Goal: Task Accomplishment & Management: Use online tool/utility

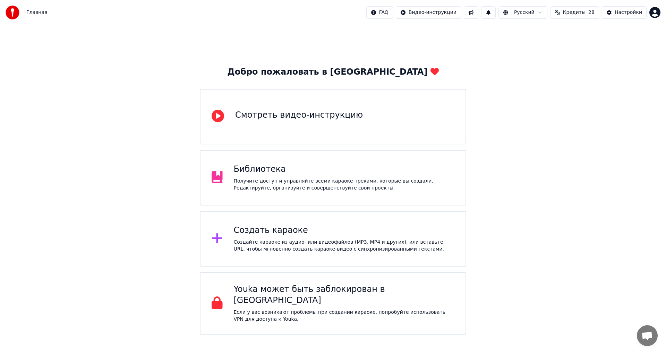
click at [296, 240] on div "Создайте караоке из аудио- или видеофайлов (MP3, MP4 и других), или вставьте UR…" at bounding box center [344, 246] width 221 height 14
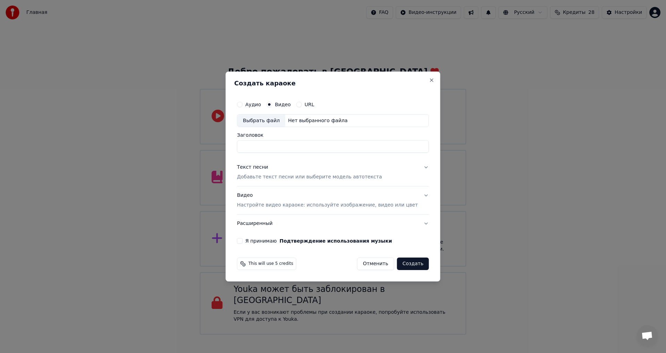
click at [314, 124] on div "Нет выбранного файла" at bounding box center [317, 120] width 65 height 7
type input "**********"
click at [285, 178] on p "Добавьте текст песни или выберите модель автотекста" at bounding box center [309, 177] width 145 height 7
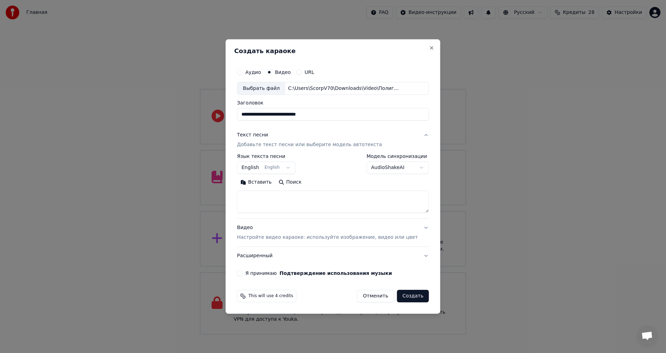
click at [287, 171] on button "English English" at bounding box center [266, 168] width 58 height 12
select select "**"
click at [277, 193] on textarea at bounding box center [333, 202] width 192 height 22
paste textarea "**********"
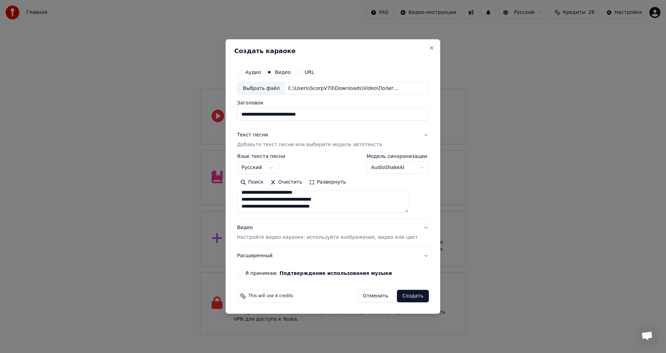
scroll to position [296, 0]
type textarea "**********"
drag, startPoint x: 254, startPoint y: 270, endPoint x: 337, endPoint y: 297, distance: 87.5
click at [254, 271] on div "Я принимаю Подтверждение использования музыки" at bounding box center [333, 273] width 192 height 6
click at [243, 275] on button "Я принимаю Подтверждение использования музыки" at bounding box center [240, 273] width 6 height 6
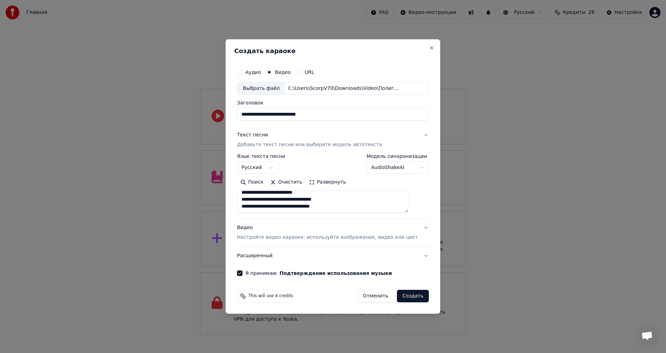
click at [402, 292] on button "Создать" at bounding box center [413, 296] width 32 height 12
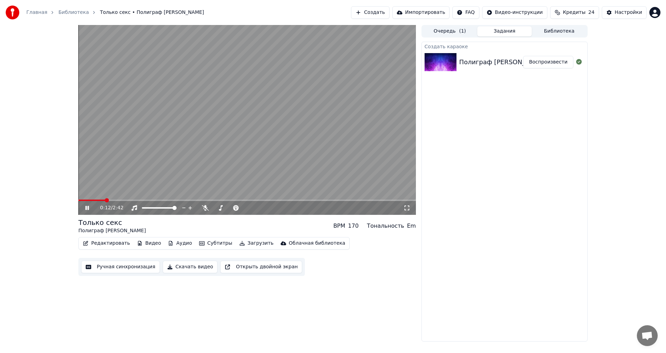
click at [257, 127] on video at bounding box center [247, 120] width 338 height 190
click at [218, 206] on span at bounding box center [219, 208] width 4 height 4
click at [254, 209] on icon at bounding box center [255, 207] width 7 height 7
click at [269, 143] on video at bounding box center [247, 120] width 338 height 190
click at [105, 244] on button "Редактировать" at bounding box center [106, 243] width 53 height 10
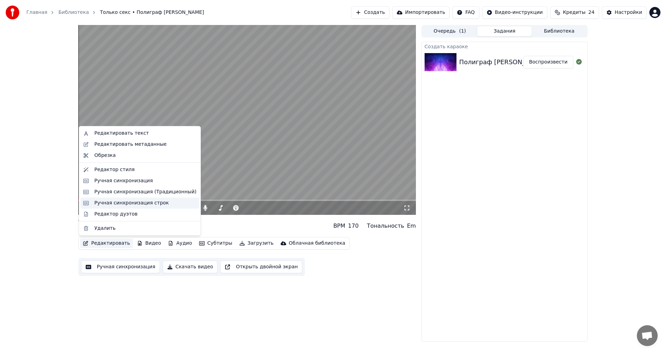
click at [127, 203] on div "Ручная синхронизация строк" at bounding box center [131, 203] width 75 height 7
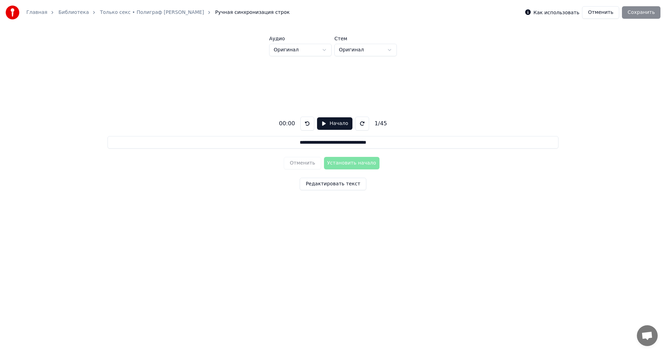
click at [330, 122] on button "Начало" at bounding box center [334, 123] width 35 height 12
click at [348, 163] on button "Установить начало" at bounding box center [352, 163] width 56 height 12
click at [310, 126] on button at bounding box center [309, 124] width 14 height 14
drag, startPoint x: 340, startPoint y: 167, endPoint x: 341, endPoint y: 161, distance: 6.0
click at [341, 162] on button "Установить начало" at bounding box center [352, 163] width 56 height 12
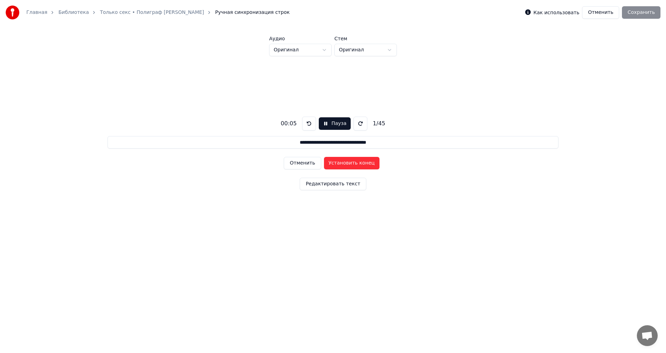
click at [351, 163] on button "Установить конец" at bounding box center [352, 163] width 56 height 12
click at [351, 163] on button "Установить начало" at bounding box center [352, 163] width 56 height 12
click at [352, 163] on button "Установить конец" at bounding box center [352, 163] width 56 height 12
click at [352, 163] on button "Установить начало" at bounding box center [352, 163] width 56 height 12
click at [352, 163] on button "Установить конец" at bounding box center [352, 163] width 56 height 12
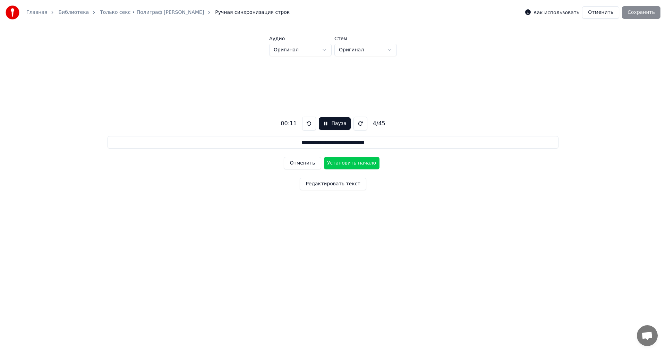
click at [352, 163] on button "Установить начало" at bounding box center [352, 163] width 56 height 12
click at [352, 163] on button "Установить конец" at bounding box center [352, 163] width 56 height 12
click at [352, 163] on button "Установить начало" at bounding box center [352, 163] width 56 height 12
click at [352, 163] on button "Установить конец" at bounding box center [352, 163] width 56 height 12
click at [352, 163] on button "Установить начало" at bounding box center [352, 163] width 56 height 12
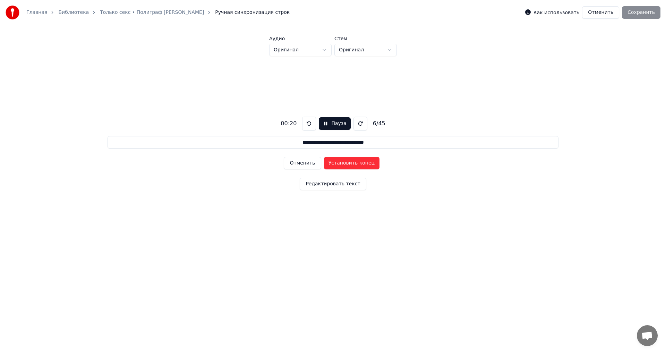
click at [352, 163] on button "Установить конец" at bounding box center [352, 163] width 56 height 12
click at [352, 163] on button "Установить начало" at bounding box center [352, 163] width 56 height 12
click at [352, 163] on button "Установить конец" at bounding box center [352, 163] width 56 height 12
click at [353, 163] on button "Установить начало" at bounding box center [352, 163] width 56 height 12
click at [353, 163] on button "Установить конец" at bounding box center [352, 163] width 56 height 12
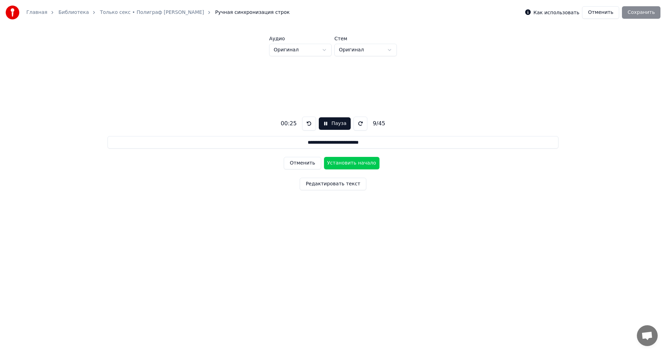
click at [353, 163] on button "Установить начало" at bounding box center [352, 163] width 56 height 12
click at [353, 163] on button "Установить конец" at bounding box center [352, 163] width 56 height 12
click at [353, 163] on button "Установить начало" at bounding box center [352, 163] width 56 height 12
click at [353, 163] on button "Установить конец" at bounding box center [352, 163] width 56 height 12
click at [353, 163] on button "Установить начало" at bounding box center [352, 163] width 56 height 12
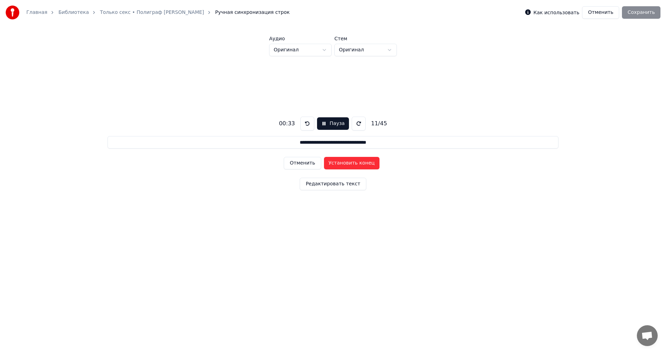
click at [353, 163] on button "Установить конец" at bounding box center [352, 163] width 56 height 12
click at [353, 163] on button "Установить начало" at bounding box center [352, 163] width 56 height 12
click at [353, 163] on button "Установить конец" at bounding box center [352, 163] width 56 height 12
click at [354, 163] on button "Установить начало" at bounding box center [352, 163] width 56 height 12
click at [354, 163] on button "Установить конец" at bounding box center [352, 163] width 56 height 12
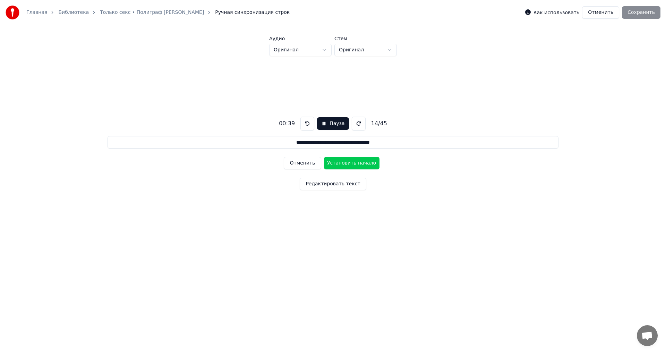
click at [354, 163] on button "Установить начало" at bounding box center [352, 163] width 56 height 12
click at [354, 163] on button "Установить конец" at bounding box center [352, 163] width 56 height 12
click at [354, 163] on button "Установить начало" at bounding box center [352, 163] width 56 height 12
click at [354, 163] on button "Установить конец" at bounding box center [352, 163] width 56 height 12
click at [354, 163] on button "Установить начало" at bounding box center [352, 163] width 56 height 12
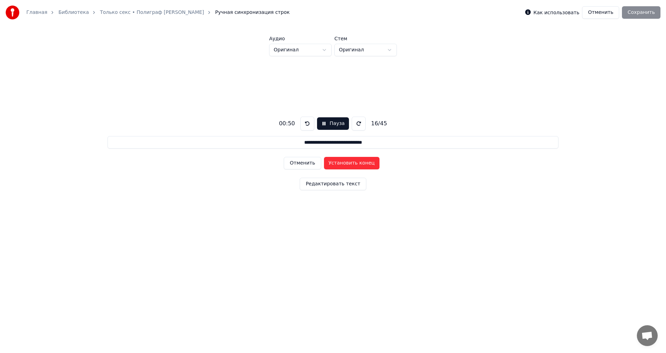
click at [354, 163] on button "Установить конец" at bounding box center [352, 163] width 56 height 12
click at [354, 163] on button "Установить начало" at bounding box center [352, 163] width 56 height 12
click at [354, 163] on button "Установить конец" at bounding box center [352, 163] width 56 height 12
click at [354, 163] on button "Установить начало" at bounding box center [352, 163] width 56 height 12
click at [354, 163] on button "Установить конец" at bounding box center [352, 163] width 56 height 12
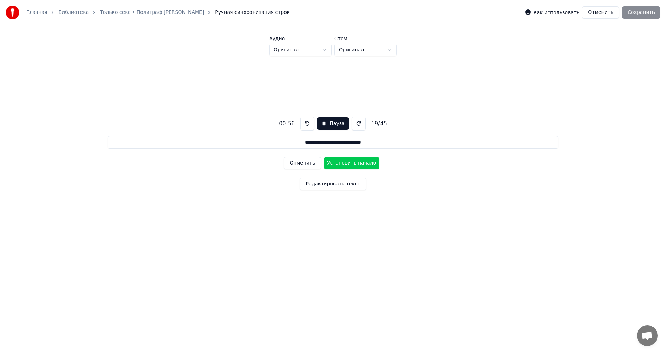
click at [354, 163] on button "Установить начало" at bounding box center [352, 163] width 56 height 12
click at [354, 163] on button "Установить конец" at bounding box center [352, 163] width 56 height 12
click at [354, 163] on button "Установить начало" at bounding box center [352, 163] width 56 height 12
click at [354, 163] on button "Установить конец" at bounding box center [352, 163] width 56 height 12
click at [354, 163] on button "Установить начало" at bounding box center [352, 163] width 56 height 12
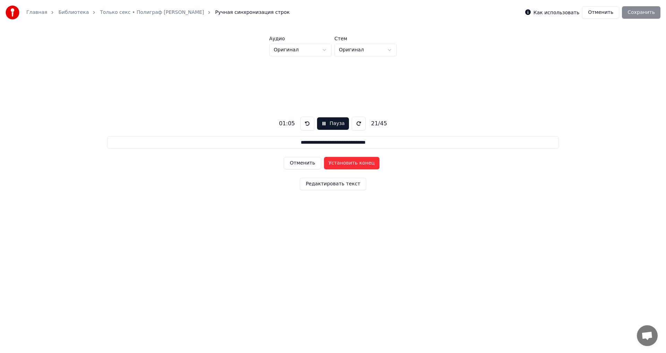
click at [354, 163] on button "Установить конец" at bounding box center [352, 163] width 56 height 12
click at [354, 163] on button "Установить начало" at bounding box center [352, 163] width 56 height 12
click at [354, 162] on button "Установить конец" at bounding box center [352, 163] width 56 height 12
click at [354, 162] on button "Установить начало" at bounding box center [352, 163] width 56 height 12
click at [354, 162] on button "Установить конец" at bounding box center [352, 163] width 56 height 12
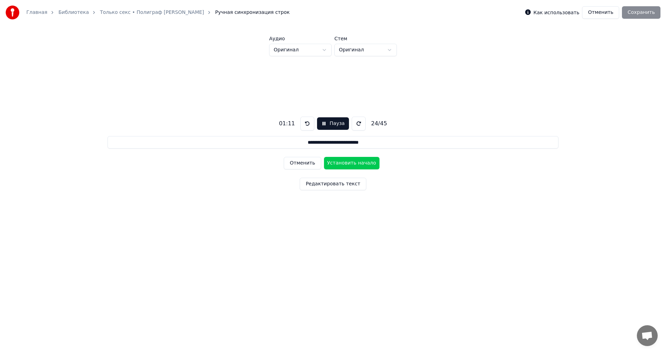
click at [354, 162] on button "Установить начало" at bounding box center [352, 163] width 56 height 12
click at [355, 162] on button "Установить конец" at bounding box center [352, 163] width 56 height 12
click at [355, 162] on button "Установить начало" at bounding box center [352, 163] width 56 height 12
click at [355, 162] on button "Установить конец" at bounding box center [352, 163] width 56 height 12
click at [355, 162] on button "Установить начало" at bounding box center [352, 163] width 56 height 12
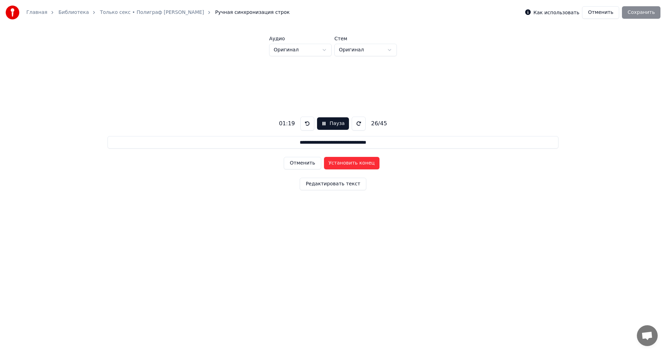
click at [355, 162] on button "Установить конец" at bounding box center [352, 163] width 56 height 12
click at [355, 162] on button "Установить начало" at bounding box center [352, 163] width 56 height 12
click at [355, 162] on button "Установить конец" at bounding box center [352, 163] width 56 height 12
click at [355, 162] on button "Установить начало" at bounding box center [352, 163] width 56 height 12
click at [311, 125] on button at bounding box center [308, 124] width 14 height 14
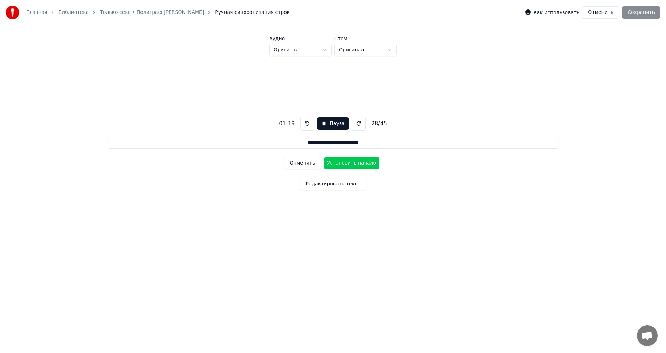
click at [350, 161] on button "Установить начало" at bounding box center [352, 163] width 56 height 12
click at [306, 124] on button at bounding box center [308, 124] width 14 height 14
click at [305, 166] on button "Отменить" at bounding box center [302, 163] width 37 height 12
click at [355, 164] on button "Установить конец" at bounding box center [352, 163] width 56 height 12
click at [355, 164] on button "Установить начало" at bounding box center [352, 163] width 56 height 12
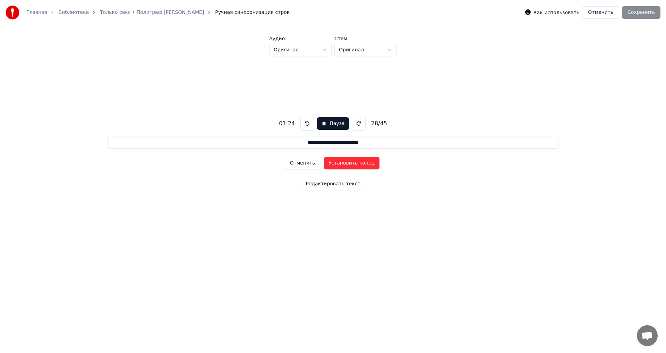
click at [355, 164] on button "Установить конец" at bounding box center [352, 163] width 56 height 12
click at [355, 164] on button "Установить начало" at bounding box center [352, 163] width 56 height 12
click at [355, 164] on button "Установить конец" at bounding box center [352, 163] width 56 height 12
click at [355, 164] on button "Установить начало" at bounding box center [352, 163] width 56 height 12
click at [356, 164] on button "Установить конец" at bounding box center [352, 163] width 56 height 12
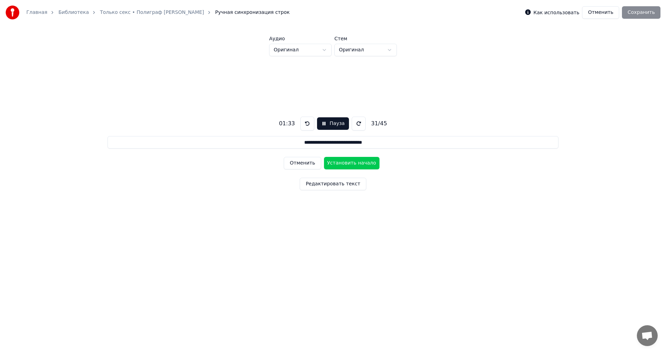
click at [356, 164] on button "Установить начало" at bounding box center [352, 163] width 56 height 12
click at [297, 160] on button "Отменить" at bounding box center [302, 163] width 37 height 12
click at [360, 162] on button "Установить начало" at bounding box center [352, 163] width 56 height 12
click at [360, 163] on button "Установить конец" at bounding box center [352, 163] width 56 height 12
click at [360, 163] on button "Установить начало" at bounding box center [352, 163] width 56 height 12
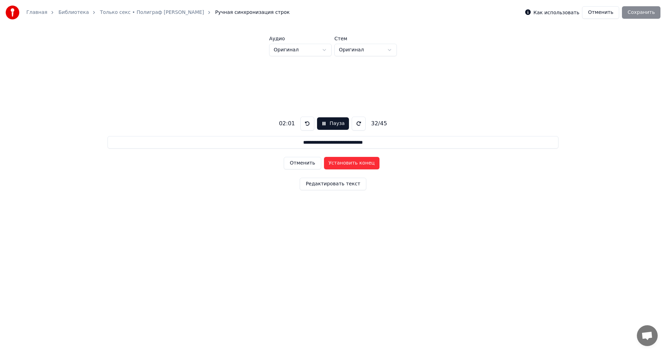
click at [360, 163] on button "Установить конец" at bounding box center [352, 163] width 56 height 12
click at [360, 163] on button "Установить начало" at bounding box center [352, 163] width 56 height 12
click at [360, 162] on button "Установить конец" at bounding box center [352, 163] width 56 height 12
click at [360, 162] on button "Установить начало" at bounding box center [352, 163] width 56 height 12
click at [360, 162] on button "Установить конец" at bounding box center [352, 163] width 56 height 12
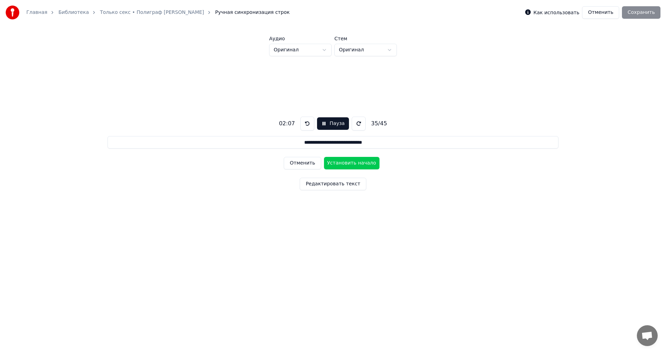
click at [360, 162] on button "Установить начало" at bounding box center [352, 163] width 56 height 12
click at [361, 162] on button "Установить конец" at bounding box center [352, 163] width 56 height 12
click at [361, 162] on button "Установить начало" at bounding box center [352, 163] width 56 height 12
click at [361, 162] on button "Установить конец" at bounding box center [352, 163] width 56 height 12
click at [361, 162] on button "Установить начало" at bounding box center [352, 163] width 56 height 12
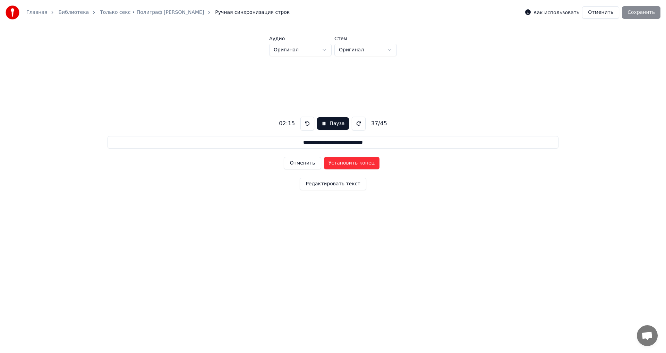
click at [361, 162] on button "Установить конец" at bounding box center [352, 163] width 56 height 12
click at [361, 162] on button "Установить начало" at bounding box center [352, 163] width 56 height 12
click at [361, 162] on button "Установить конец" at bounding box center [352, 163] width 56 height 12
click at [361, 162] on button "Установить начало" at bounding box center [352, 163] width 56 height 12
click at [361, 162] on button "Установить конец" at bounding box center [352, 163] width 56 height 12
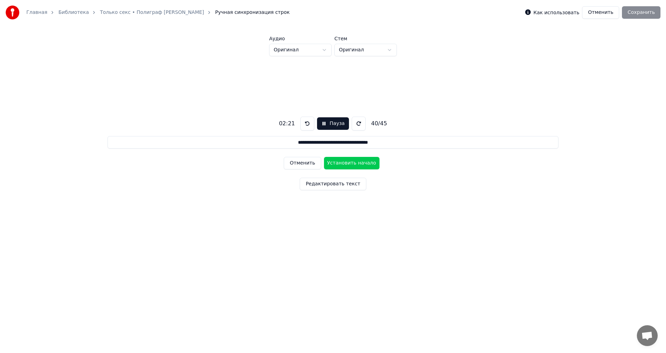
click at [361, 162] on button "Установить начало" at bounding box center [352, 163] width 56 height 12
click at [362, 162] on button "Установить конец" at bounding box center [352, 163] width 56 height 12
click at [362, 162] on button "Установить начало" at bounding box center [352, 163] width 56 height 12
click at [362, 162] on button "Установить конец" at bounding box center [352, 163] width 56 height 12
click at [362, 162] on button "Установить начало" at bounding box center [352, 163] width 56 height 12
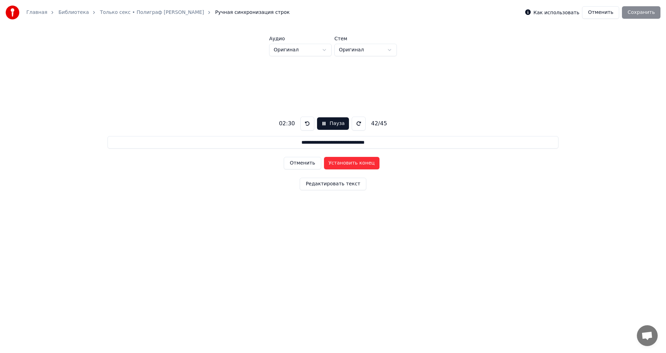
click at [362, 162] on button "Установить конец" at bounding box center [352, 163] width 56 height 12
click at [362, 162] on button "Установить начало" at bounding box center [352, 163] width 56 height 12
click at [363, 162] on button "Установить конец" at bounding box center [352, 163] width 56 height 12
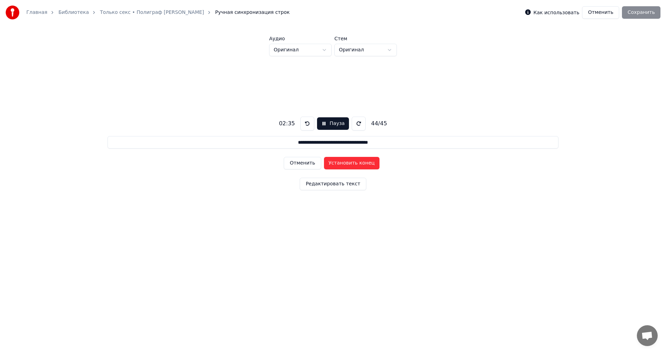
type input "**********"
click at [363, 162] on button "Установить начало" at bounding box center [352, 163] width 56 height 12
click at [363, 162] on button "Установить конец" at bounding box center [352, 163] width 56 height 12
click at [642, 14] on button "Сохранить" at bounding box center [641, 12] width 39 height 12
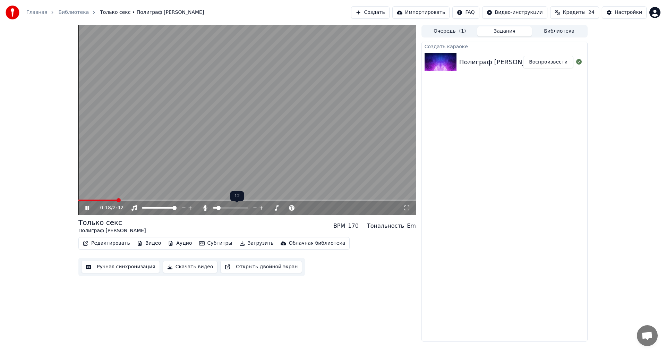
click at [254, 208] on icon at bounding box center [254, 208] width 3 height 1
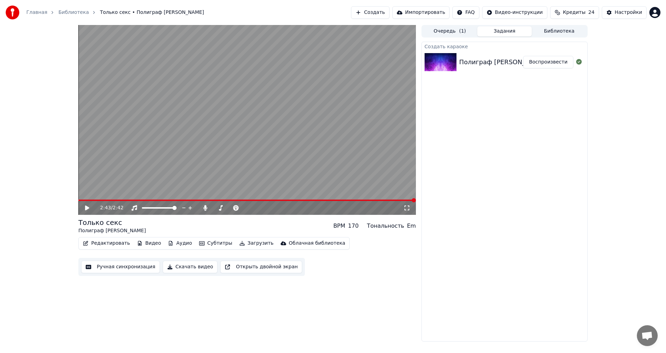
click at [187, 268] on button "Скачать видео" at bounding box center [190, 267] width 55 height 12
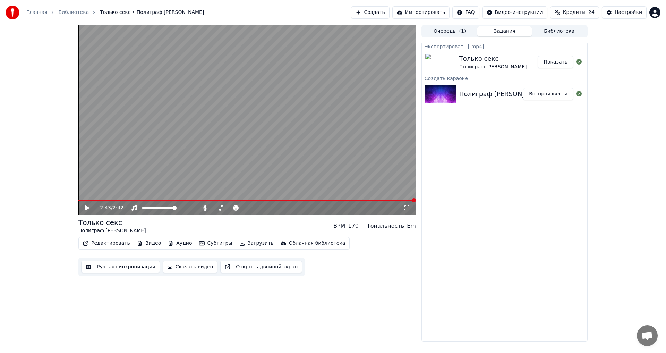
click at [37, 14] on link "Главная" at bounding box center [36, 12] width 21 height 7
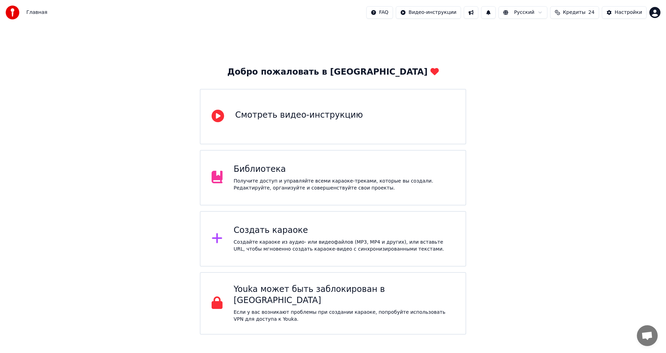
click at [315, 236] on div "Создать караоке" at bounding box center [344, 230] width 221 height 11
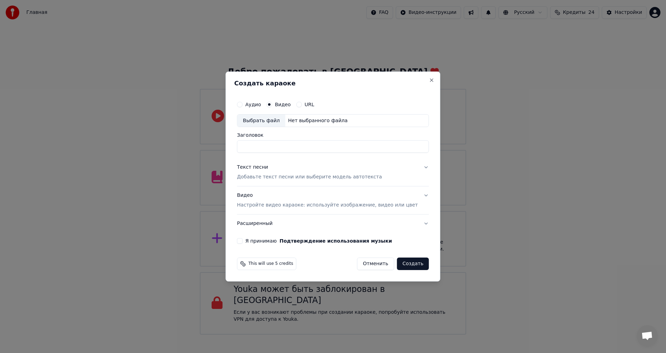
click at [327, 119] on div "Нет выбранного файла" at bounding box center [317, 120] width 65 height 7
type input "**********"
click at [272, 179] on p "Добавьте текст песни или выберите модель автотекста" at bounding box center [309, 177] width 145 height 7
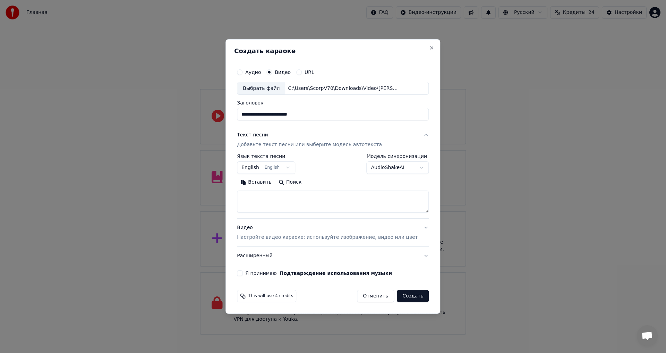
click at [285, 167] on body "Главная FAQ Видео-инструкции Русский Кредиты 24 Настройки Добро пожаловать в Yo…" at bounding box center [333, 167] width 666 height 335
select select "**"
click at [317, 203] on textarea at bounding box center [333, 202] width 192 height 22
paste textarea "**********"
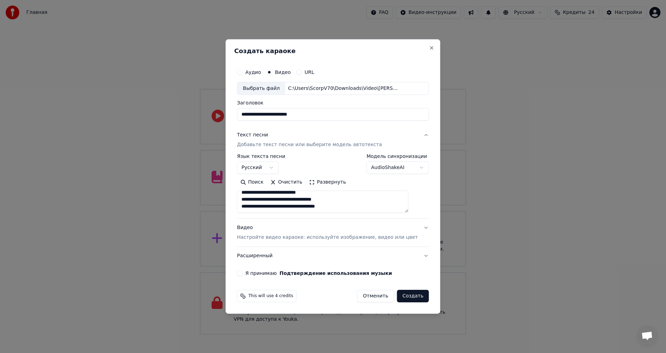
scroll to position [296, 0]
type textarea "**********"
click at [252, 274] on div "Я принимаю Подтверждение использования музыки" at bounding box center [333, 273] width 192 height 6
click at [243, 272] on button "Я принимаю Подтверждение использования музыки" at bounding box center [240, 273] width 6 height 6
click at [407, 296] on button "Создать" at bounding box center [413, 296] width 32 height 12
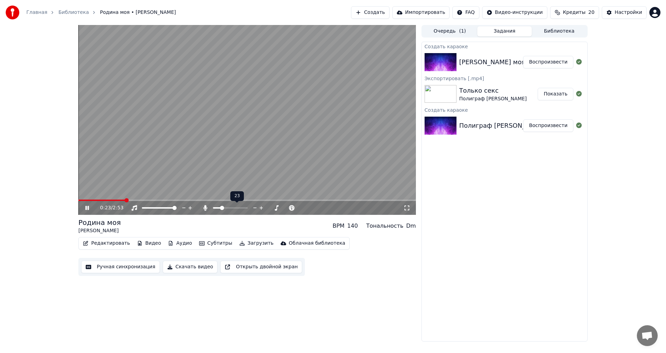
click at [221, 208] on span at bounding box center [222, 208] width 4 height 4
click at [254, 208] on icon at bounding box center [254, 208] width 3 height 1
click at [254, 208] on icon at bounding box center [255, 207] width 7 height 7
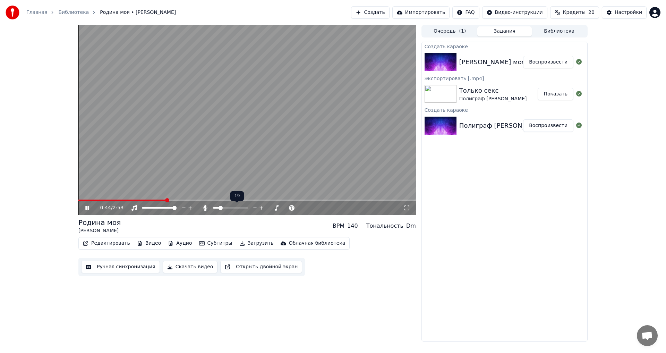
click at [254, 208] on icon at bounding box center [255, 207] width 7 height 7
click at [254, 207] on icon at bounding box center [255, 207] width 7 height 7
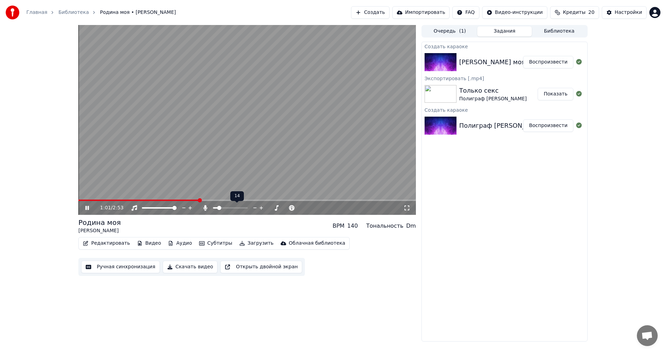
click at [254, 207] on icon at bounding box center [255, 207] width 7 height 7
click at [255, 207] on icon at bounding box center [255, 207] width 7 height 7
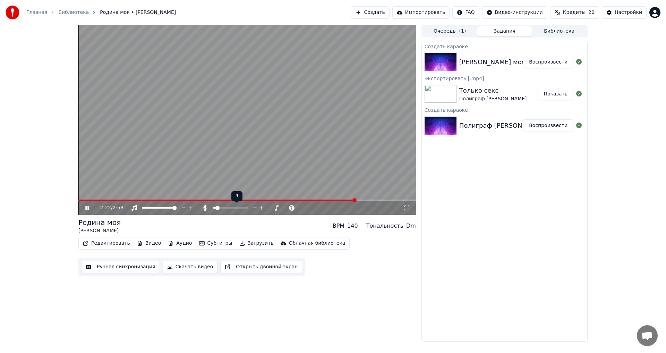
click at [255, 207] on icon at bounding box center [255, 207] width 7 height 7
click at [191, 267] on button "Скачать видео" at bounding box center [190, 267] width 55 height 12
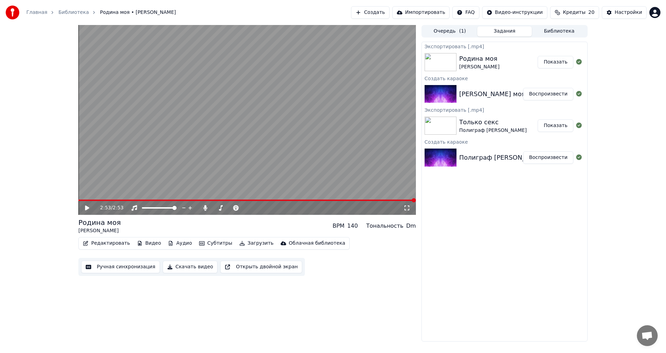
click at [32, 11] on link "Главная" at bounding box center [36, 12] width 21 height 7
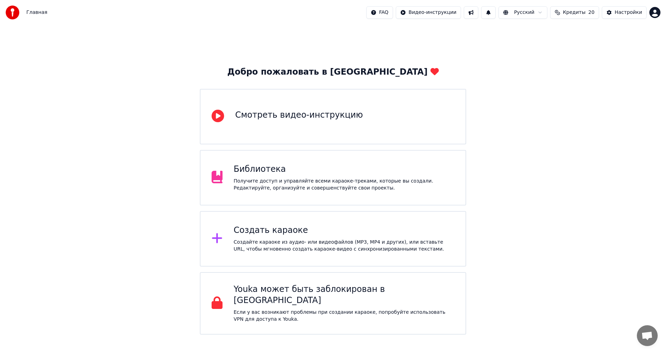
click at [276, 175] on div "Библиотека Получите доступ и управляйте всеми караоке-треками, которые вы созда…" at bounding box center [344, 178] width 221 height 28
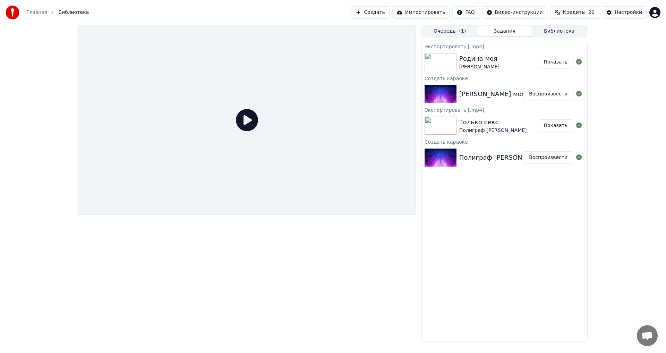
click at [484, 85] on div "[PERSON_NAME] моя Воспроизвести" at bounding box center [505, 94] width 166 height 24
click at [557, 94] on button "Воспроизвести" at bounding box center [548, 94] width 50 height 12
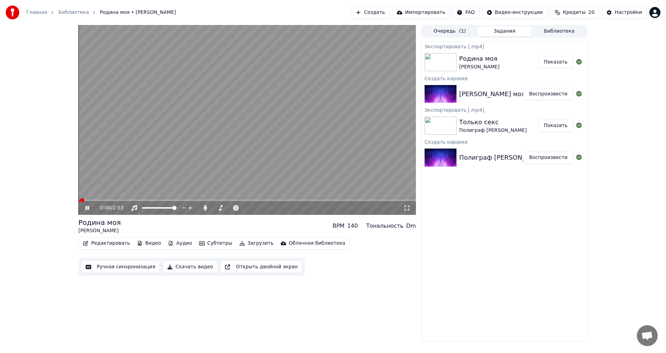
click at [233, 126] on video at bounding box center [247, 120] width 338 height 190
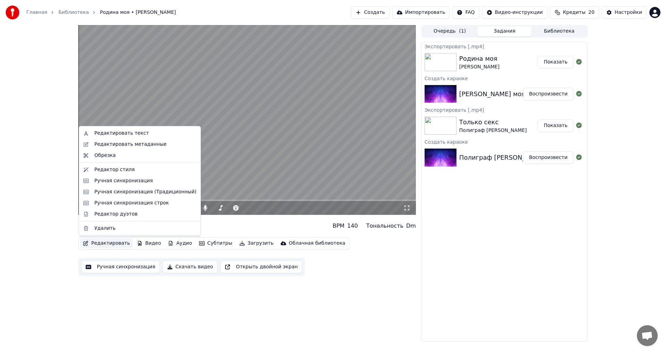
click at [113, 245] on button "Редактировать" at bounding box center [106, 243] width 53 height 10
click at [127, 214] on div "Редактор дуэтов" at bounding box center [115, 214] width 43 height 7
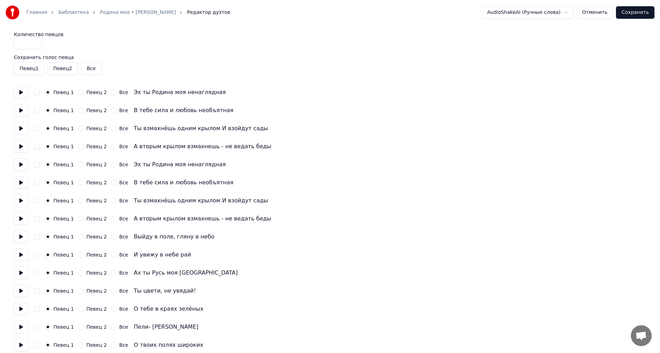
click at [602, 14] on button "Отменить" at bounding box center [594, 12] width 37 height 12
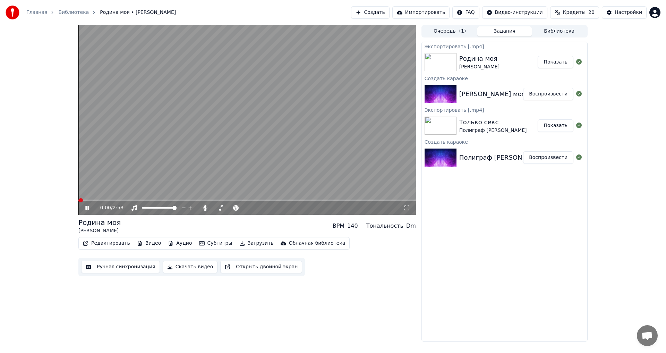
click at [175, 243] on button "Аудио" at bounding box center [179, 243] width 29 height 10
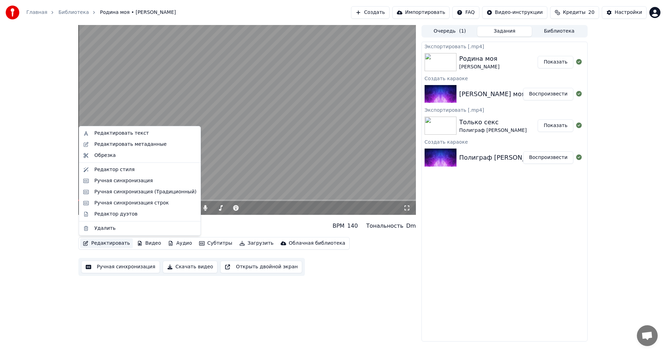
click at [143, 135] on div "Редактировать текст" at bounding box center [145, 133] width 102 height 7
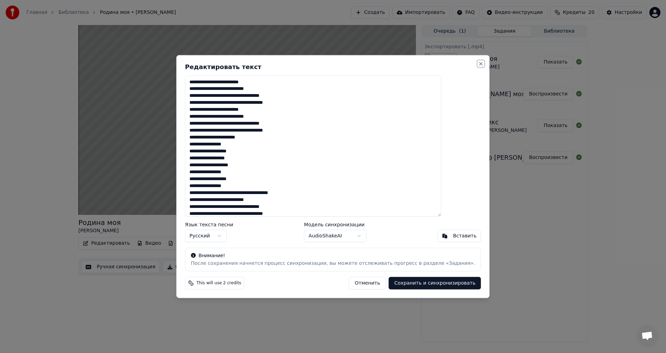
click at [479, 64] on button "Close" at bounding box center [482, 64] width 6 height 6
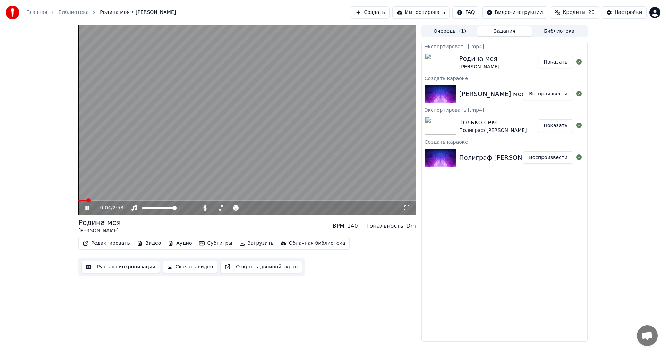
click at [213, 106] on video at bounding box center [247, 120] width 338 height 190
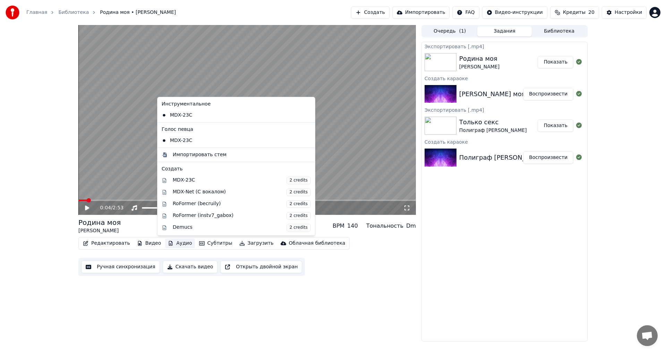
click at [174, 242] on button "Аудио" at bounding box center [179, 243] width 29 height 10
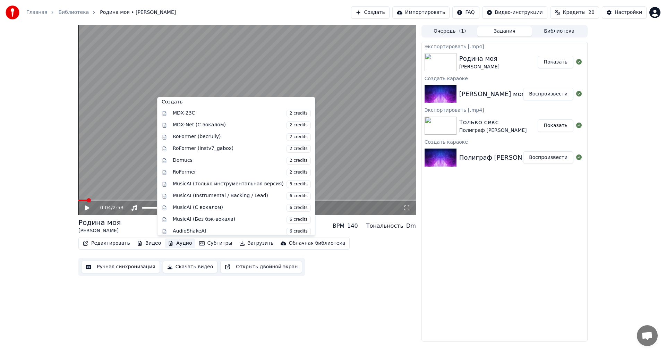
scroll to position [70, 0]
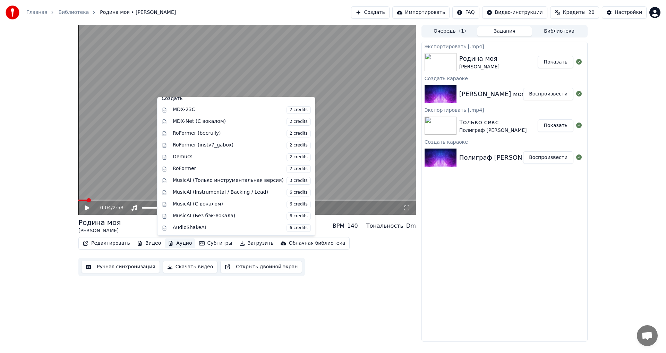
click at [381, 273] on div "Редактировать Видео Аудио Субтитры Загрузить Облачная библиотека Ручная синхрон…" at bounding box center [247, 256] width 338 height 39
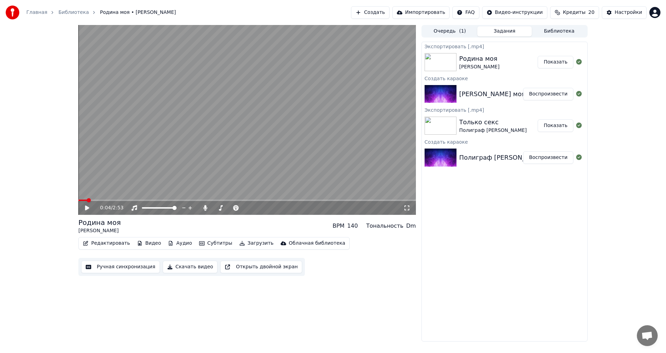
click at [129, 267] on button "Ручная синхронизация" at bounding box center [120, 267] width 79 height 12
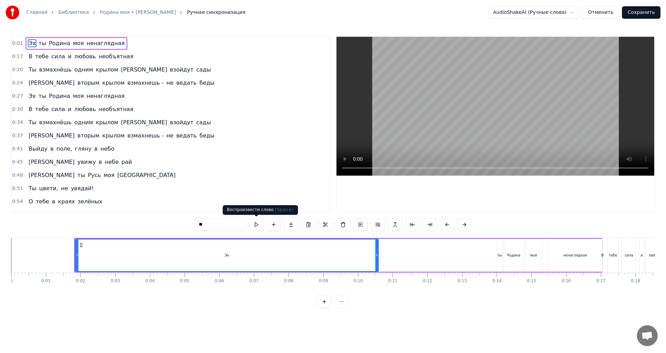
click at [258, 224] on button at bounding box center [256, 224] width 15 height 12
click at [439, 255] on div "Эх ты Родина моя ненаглядная" at bounding box center [338, 255] width 529 height 34
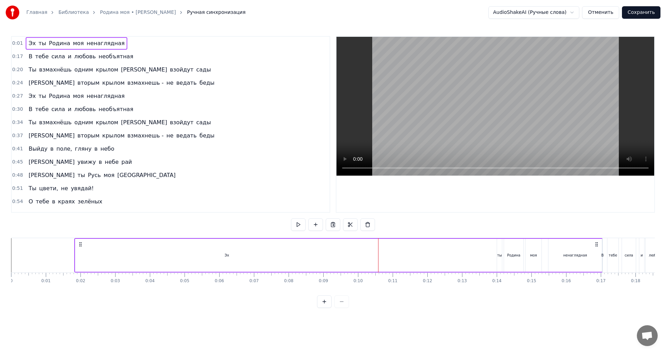
click at [488, 260] on div "Эх ты Родина моя ненаглядная" at bounding box center [338, 255] width 529 height 34
click at [299, 226] on button at bounding box center [298, 224] width 15 height 12
click at [291, 218] on button at bounding box center [298, 224] width 15 height 12
click at [297, 227] on button at bounding box center [298, 224] width 15 height 12
drag, startPoint x: 74, startPoint y: 256, endPoint x: 264, endPoint y: 257, distance: 189.8
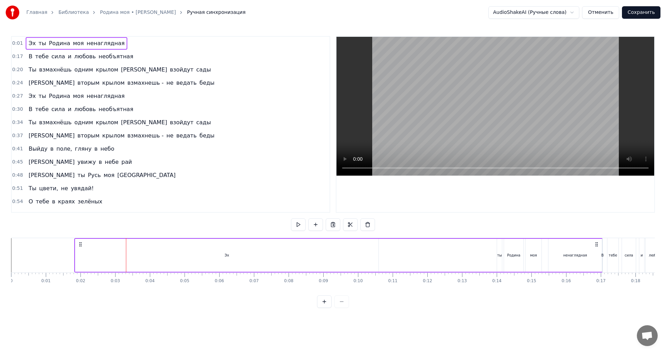
click at [264, 257] on div "Эх ты Родина моя ненаглядная" at bounding box center [338, 255] width 529 height 34
click at [605, 15] on button "Отменить" at bounding box center [600, 12] width 37 height 12
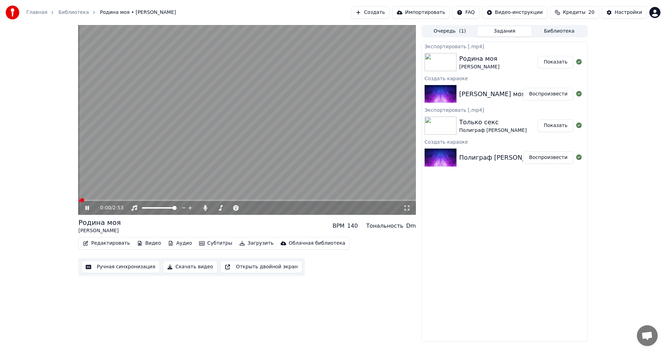
click at [206, 117] on video at bounding box center [247, 120] width 338 height 190
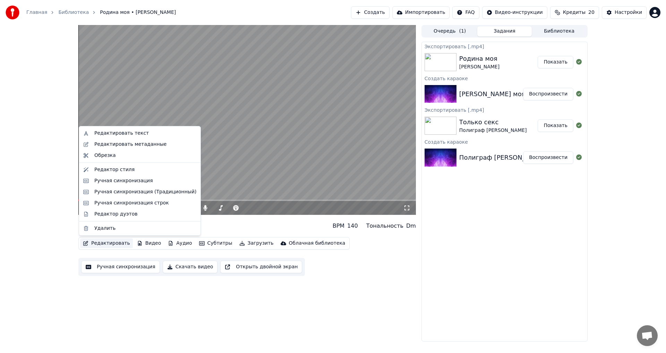
click at [111, 242] on button "Редактировать" at bounding box center [106, 243] width 53 height 10
click at [139, 146] on div "Редактировать метаданные" at bounding box center [130, 144] width 72 height 7
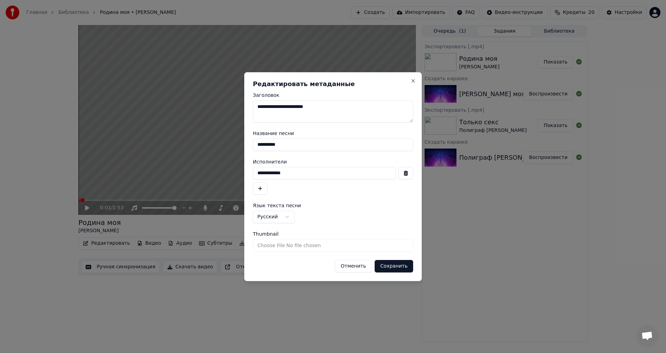
click at [350, 261] on button "Отменить" at bounding box center [353, 266] width 37 height 12
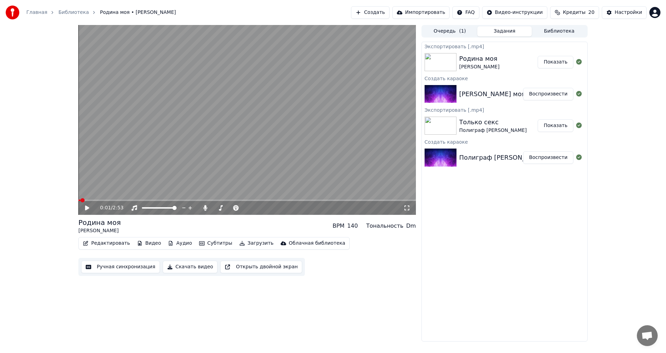
click at [179, 243] on button "Аудио" at bounding box center [179, 243] width 29 height 10
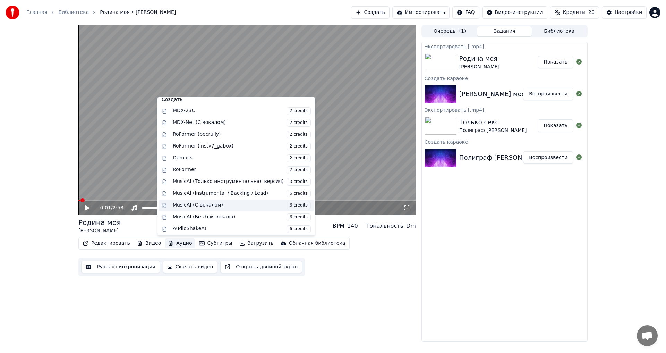
scroll to position [70, 0]
click at [214, 205] on div "MusicAI (С вокалом) 6 credits" at bounding box center [242, 205] width 138 height 8
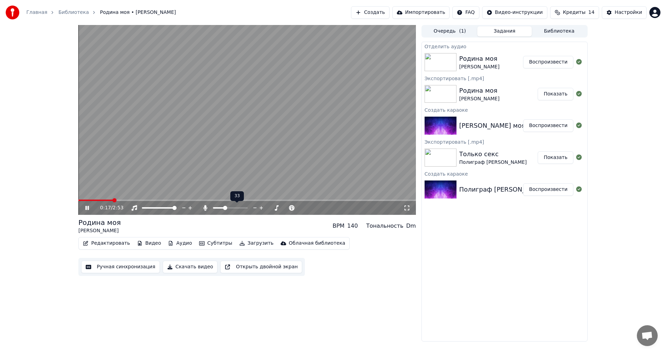
click at [225, 207] on span at bounding box center [225, 208] width 4 height 4
click at [223, 207] on span at bounding box center [224, 208] width 4 height 4
click at [220, 209] on span at bounding box center [222, 208] width 4 height 4
click at [220, 209] on span at bounding box center [221, 208] width 4 height 4
click at [222, 209] on span at bounding box center [223, 208] width 4 height 4
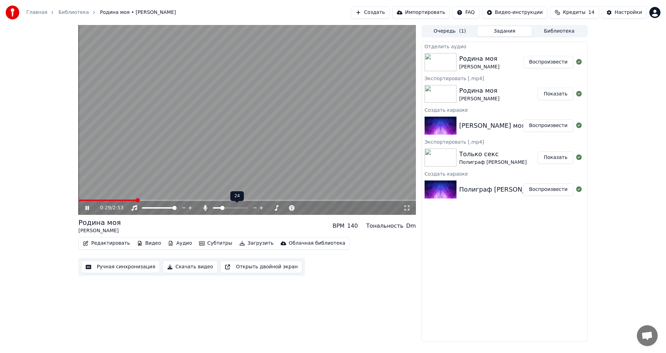
click at [221, 209] on span at bounding box center [222, 208] width 4 height 4
click at [216, 210] on span at bounding box center [218, 208] width 4 height 4
click at [213, 209] on span at bounding box center [215, 208] width 4 height 4
click at [219, 208] on span at bounding box center [219, 208] width 4 height 4
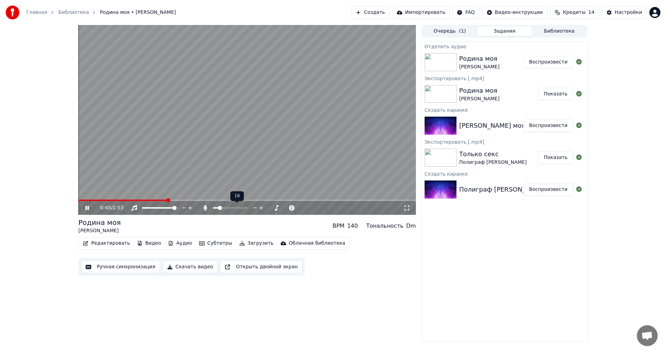
click at [214, 207] on div at bounding box center [237, 207] width 56 height 7
click at [216, 208] on span at bounding box center [217, 208] width 4 height 4
click at [216, 208] on span at bounding box center [218, 208] width 4 height 4
click at [254, 209] on icon at bounding box center [255, 207] width 7 height 7
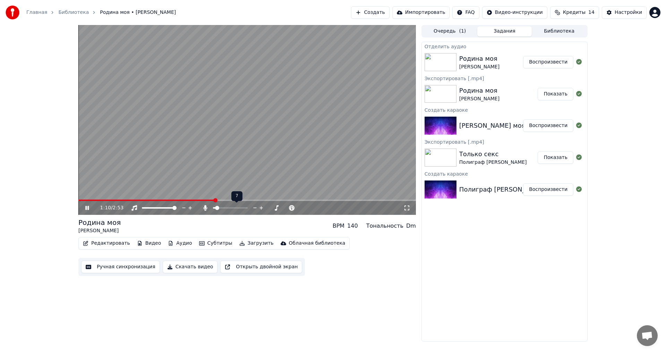
click at [254, 209] on icon at bounding box center [255, 207] width 7 height 7
click at [189, 269] on button "Скачать видео" at bounding box center [190, 267] width 55 height 12
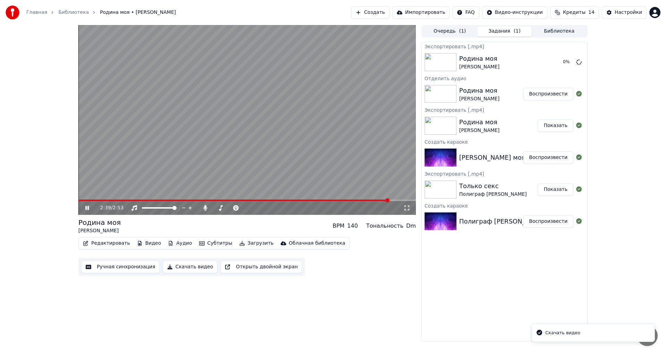
click at [87, 206] on icon at bounding box center [86, 208] width 3 height 4
